Goal: Information Seeking & Learning: Learn about a topic

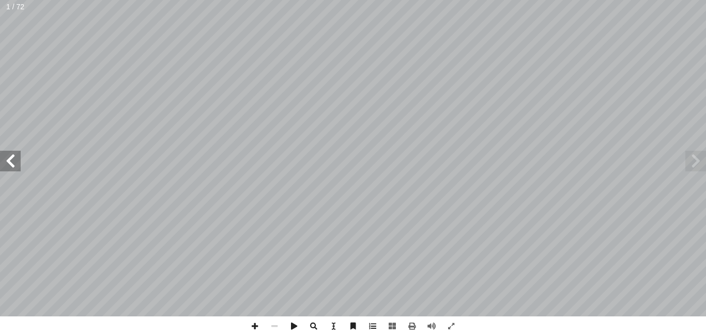
click at [12, 160] on span at bounding box center [10, 161] width 21 height 21
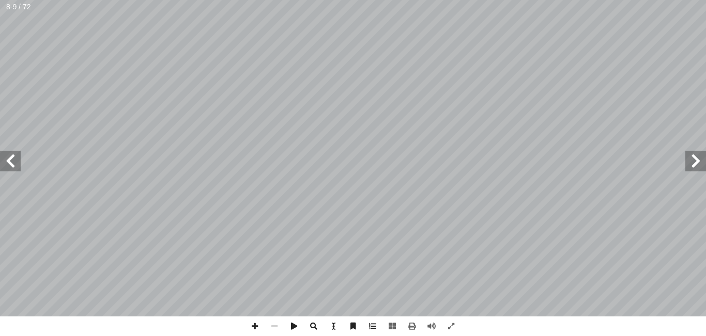
click at [12, 160] on span at bounding box center [10, 161] width 21 height 21
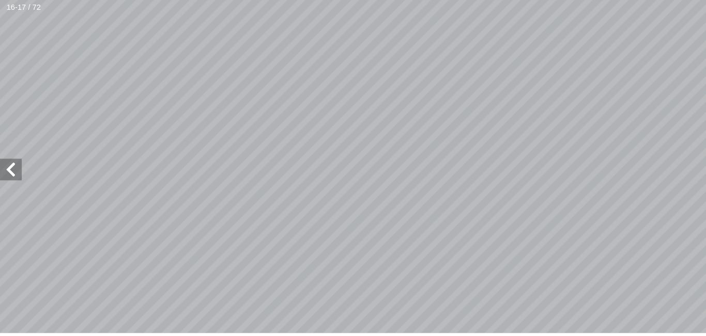
scroll to position [5, -16]
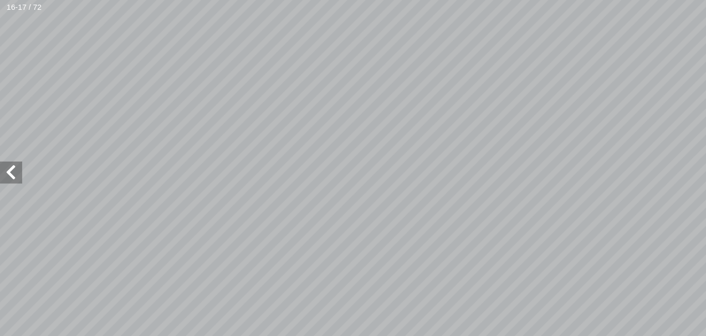
click at [689, 158] on span at bounding box center [695, 161] width 21 height 21
